Goal: Task Accomplishment & Management: Use online tool/utility

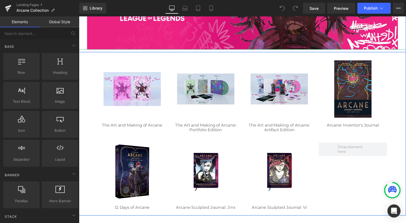
scroll to position [164, 0]
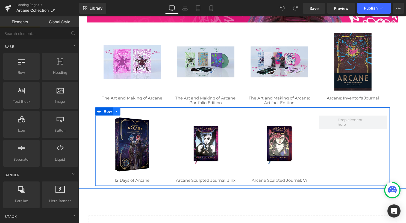
click at [115, 113] on icon at bounding box center [117, 113] width 4 height 4
click at [123, 114] on icon at bounding box center [124, 113] width 4 height 4
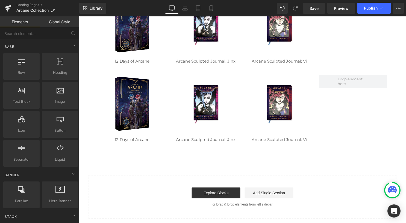
scroll to position [231, 0]
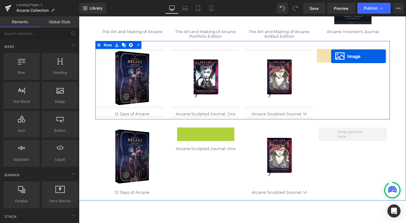
drag, startPoint x: 205, startPoint y: 156, endPoint x: 334, endPoint y: 57, distance: 163.4
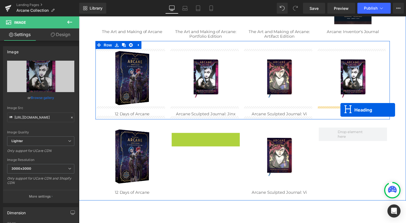
drag, startPoint x: 201, startPoint y: 137, endPoint x: 343, endPoint y: 111, distance: 145.1
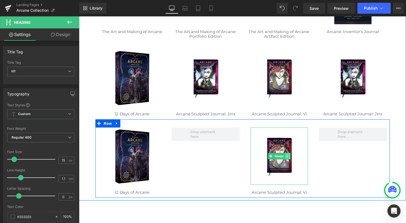
click at [290, 156] on link at bounding box center [290, 157] width 6 height 7
click at [291, 158] on icon at bounding box center [292, 157] width 3 height 3
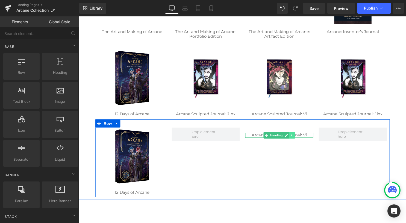
click at [294, 135] on link at bounding box center [295, 136] width 6 height 7
click at [296, 137] on icon at bounding box center [297, 136] width 3 height 3
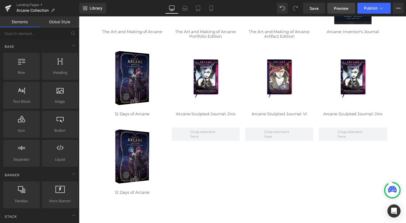
click at [345, 7] on span "Preview" at bounding box center [341, 8] width 15 height 6
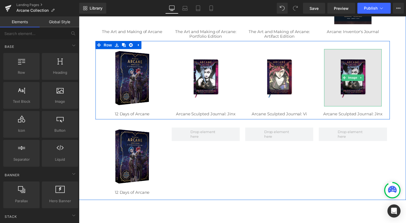
drag, startPoint x: 355, startPoint y: 68, endPoint x: 348, endPoint y: 68, distance: 6.6
click at [355, 68] on img at bounding box center [356, 78] width 58 height 58
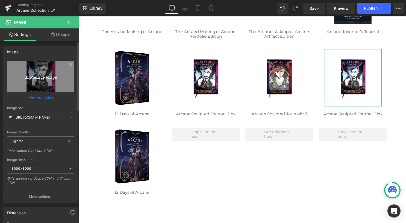
click at [41, 77] on icon "Replace Image" at bounding box center [41, 76] width 44 height 7
type input "C:\fakepath\Arcane Bas Relief_3500x2975_CE.jpg"
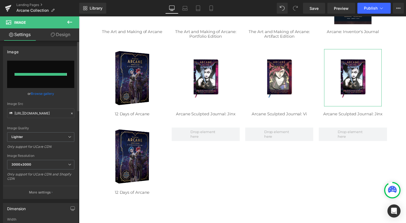
type input "[URL][DOMAIN_NAME]"
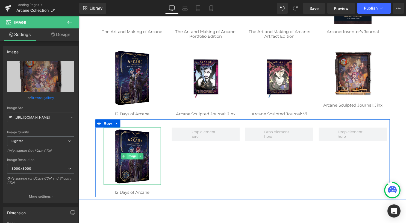
click at [132, 157] on span "Image" at bounding box center [132, 157] width 11 height 7
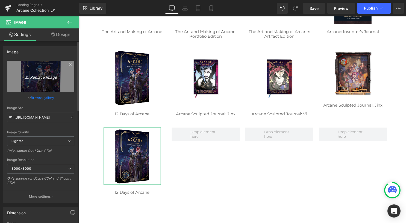
click at [39, 76] on icon "Replace Image" at bounding box center [41, 76] width 44 height 7
type input "C:\fakepath\Arcane Fishbone Bookends-2.jpg"
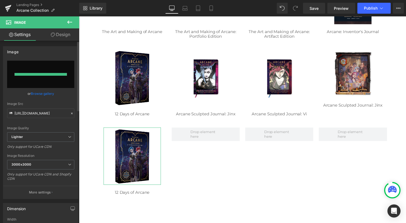
type input "[URL][DOMAIN_NAME]"
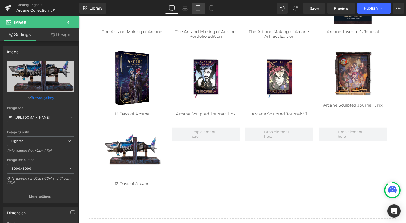
click at [195, 11] on link "Tablet" at bounding box center [198, 8] width 13 height 11
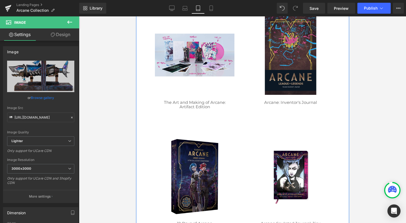
scroll to position [340, 0]
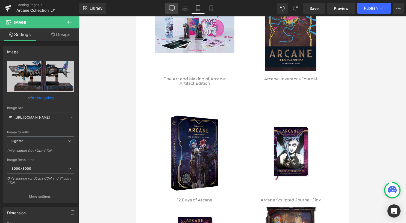
click at [173, 8] on icon at bounding box center [171, 7] width 5 height 5
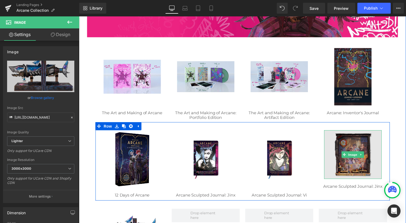
scroll to position [177, 0]
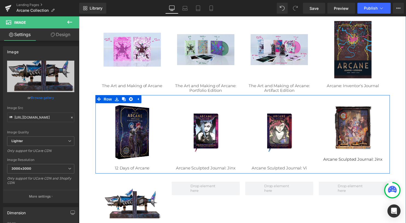
click at [361, 162] on div "Arcane Sculpted Journal: Jinx Heading" at bounding box center [356, 161] width 69 height 5
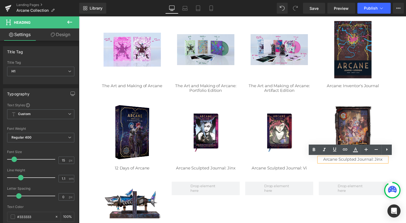
click at [361, 162] on link "Arcane Sculpted Journal: Jinx" at bounding box center [356, 160] width 60 height 5
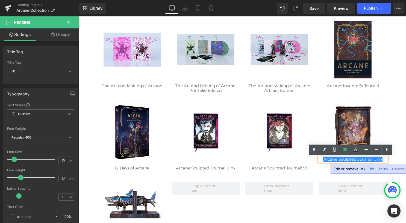
paste div
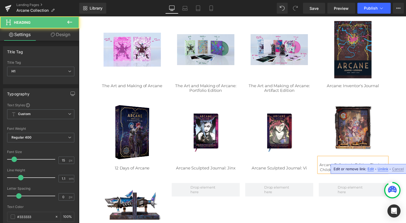
click at [354, 161] on div at bounding box center [356, 161] width 69 height 5
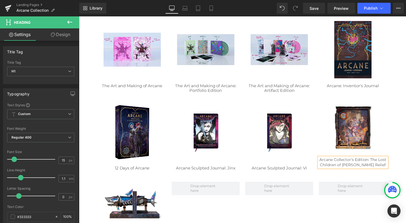
scroll to position [231, 0]
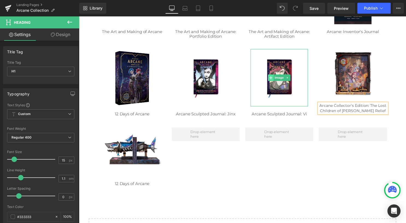
click at [273, 78] on span at bounding box center [273, 78] width 6 height 7
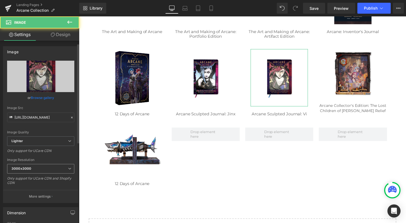
scroll to position [246, 0]
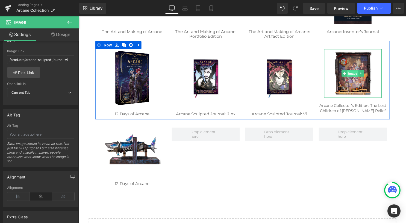
click at [355, 72] on span "Image" at bounding box center [356, 74] width 11 height 7
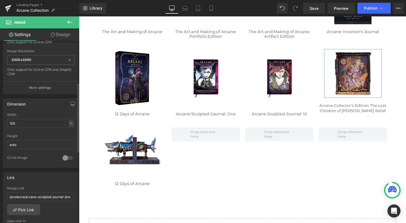
scroll to position [109, 0]
click at [55, 195] on input "/products/arcane-sculpted-journal-jinx" at bounding box center [40, 196] width 67 height 9
type input "/products/arcane-bas-relief"
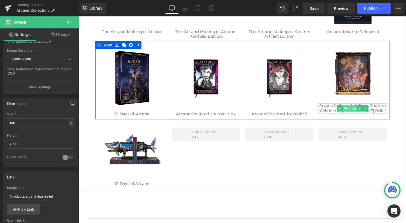
click at [353, 109] on span "Heading" at bounding box center [353, 109] width 15 height 7
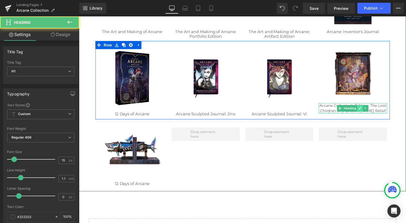
click at [362, 110] on icon at bounding box center [363, 109] width 3 height 3
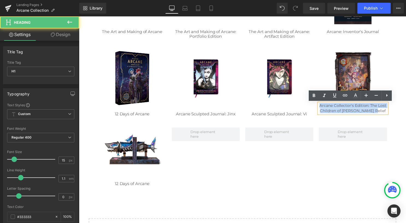
drag, startPoint x: 383, startPoint y: 113, endPoint x: 319, endPoint y: 108, distance: 63.6
click at [322, 108] on div "Arcane Collector's Edition: The Lost Children of [PERSON_NAME] Relief" at bounding box center [356, 109] width 69 height 10
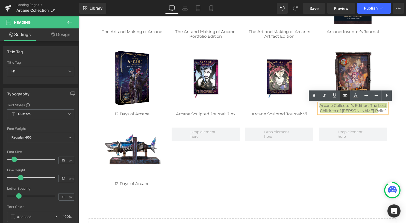
click at [347, 95] on icon at bounding box center [345, 95] width 5 height 2
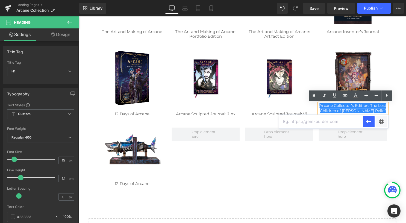
click at [303, 123] on input "text" at bounding box center [321, 122] width 84 height 14
paste input "/products/arcane-bas-relief"
type input "/products/arcane-bas-relief"
click at [373, 122] on button "button" at bounding box center [368, 121] width 11 height 11
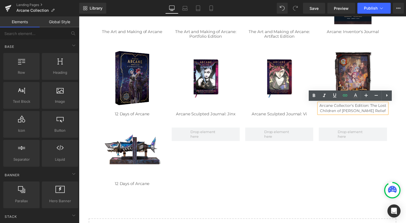
click at [328, 199] on div "Image Row Image Row Image Row Image The Art and Making of Arcane Heading Image …" at bounding box center [244, 51] width 320 height 428
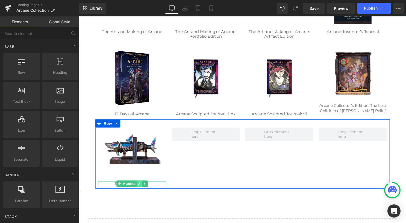
click at [139, 186] on link at bounding box center [140, 185] width 6 height 7
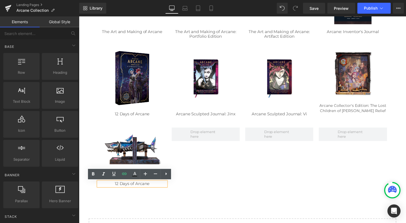
click at [150, 185] on h1 "12 Days of Arcane" at bounding box center [132, 185] width 69 height 5
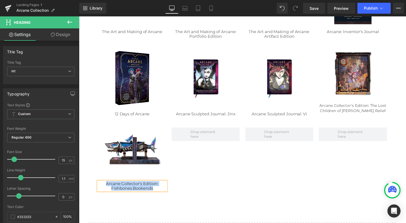
click at [147, 188] on h1 "Arcane Collector's Edition: Fishbones Bookends" at bounding box center [132, 187] width 69 height 9
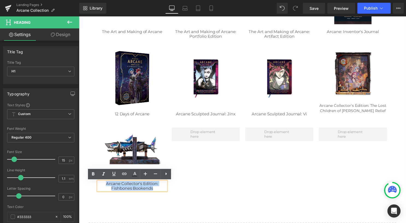
drag, startPoint x: 152, startPoint y: 190, endPoint x: 96, endPoint y: 184, distance: 56.1
click at [98, 184] on h1 "Arcane Collector's Edition: Fishbones Bookends" at bounding box center [132, 187] width 69 height 9
click at [122, 174] on icon at bounding box center [124, 174] width 5 height 2
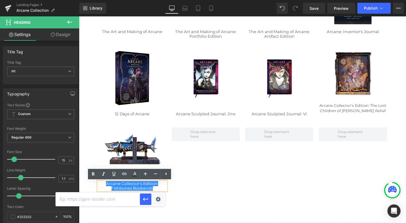
click at [121, 202] on input "text" at bounding box center [98, 199] width 84 height 14
paste input "/products/arcane-bookends-ce"
type input "/products/arcane-bookends-ce"
click at [148, 199] on icon "button" at bounding box center [145, 199] width 7 height 7
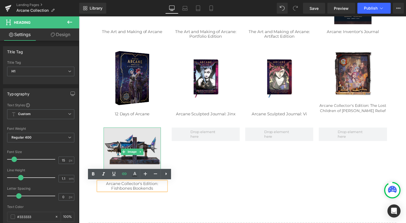
click at [131, 149] on img at bounding box center [133, 153] width 58 height 49
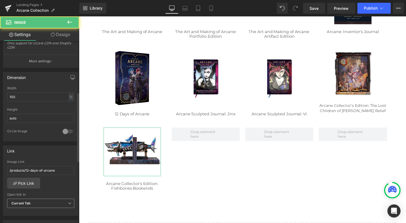
scroll to position [191, 0]
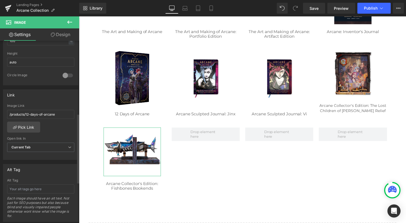
click at [53, 107] on div "Image Link /products/12-days-of-arcane" at bounding box center [40, 113] width 67 height 18
click at [56, 113] on input "/products/12-days-of-arcane" at bounding box center [40, 114] width 67 height 9
paste input "arcane-bookends-c"
type input "/products/arcane-bookends-ce"
click at [321, 5] on link "Save" at bounding box center [314, 8] width 22 height 11
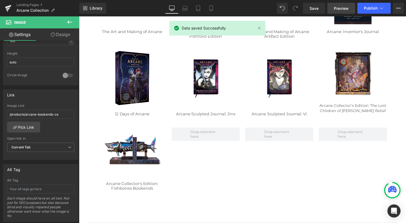
click at [334, 10] on link "Preview" at bounding box center [342, 8] width 28 height 11
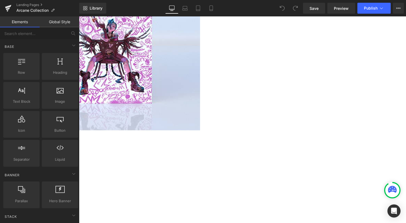
scroll to position [246, 0]
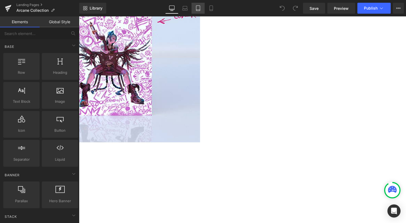
click at [198, 6] on icon at bounding box center [198, 7] width 5 height 5
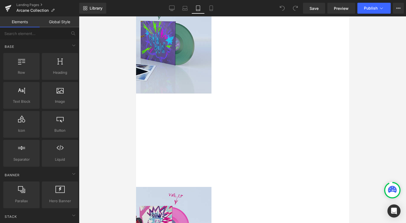
scroll to position [433, 0]
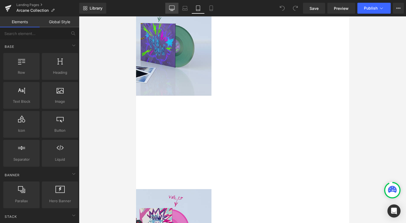
click at [172, 10] on icon at bounding box center [172, 8] width 5 height 4
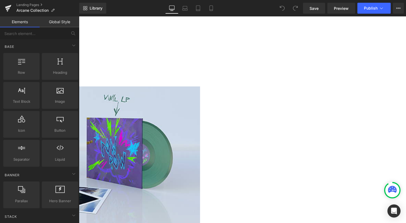
scroll to position [413, 0]
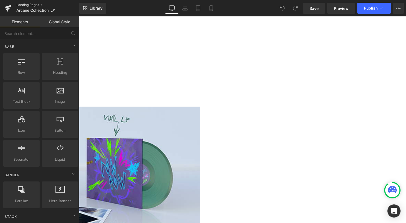
click at [26, 3] on link "Landing Pages" at bounding box center [47, 5] width 63 height 4
